Goal: Register for event/course

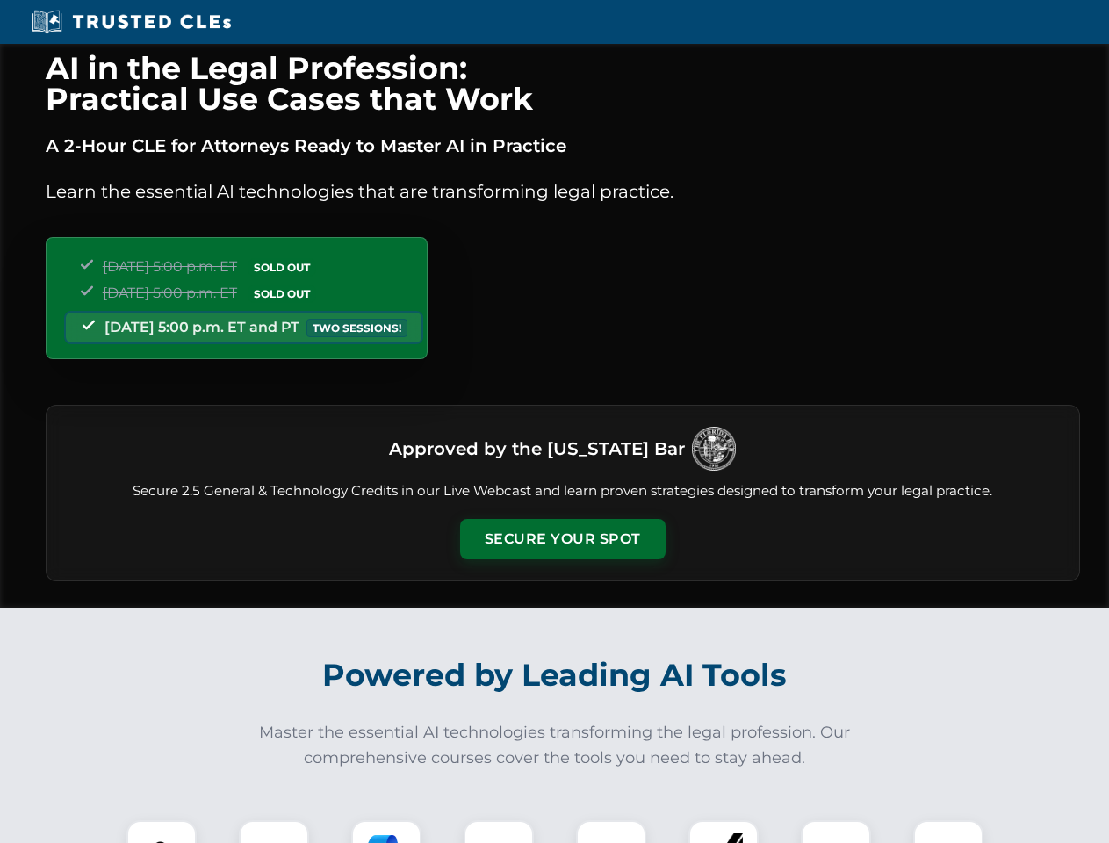
click at [562, 539] on button "Secure Your Spot" at bounding box center [562, 539] width 205 height 40
click at [162, 831] on img at bounding box center [161, 855] width 51 height 51
